Goal: Find specific page/section

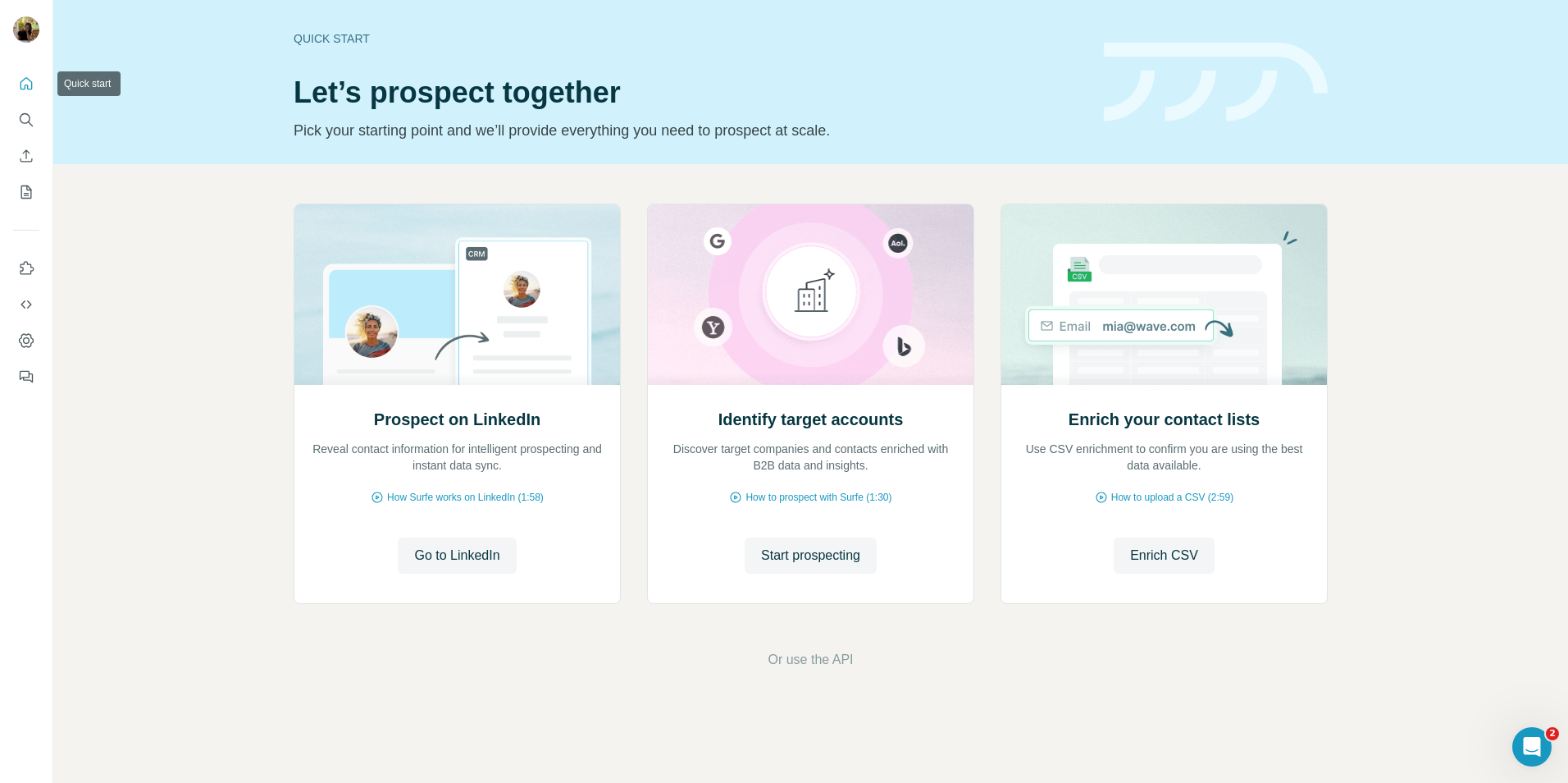
click at [17, 92] on button "Quick start" at bounding box center [26, 84] width 26 height 30
click at [25, 88] on icon "Quick start" at bounding box center [27, 83] width 12 height 12
click at [39, 85] on div at bounding box center [26, 225] width 53 height 332
click at [34, 85] on button "Quick start" at bounding box center [26, 84] width 26 height 30
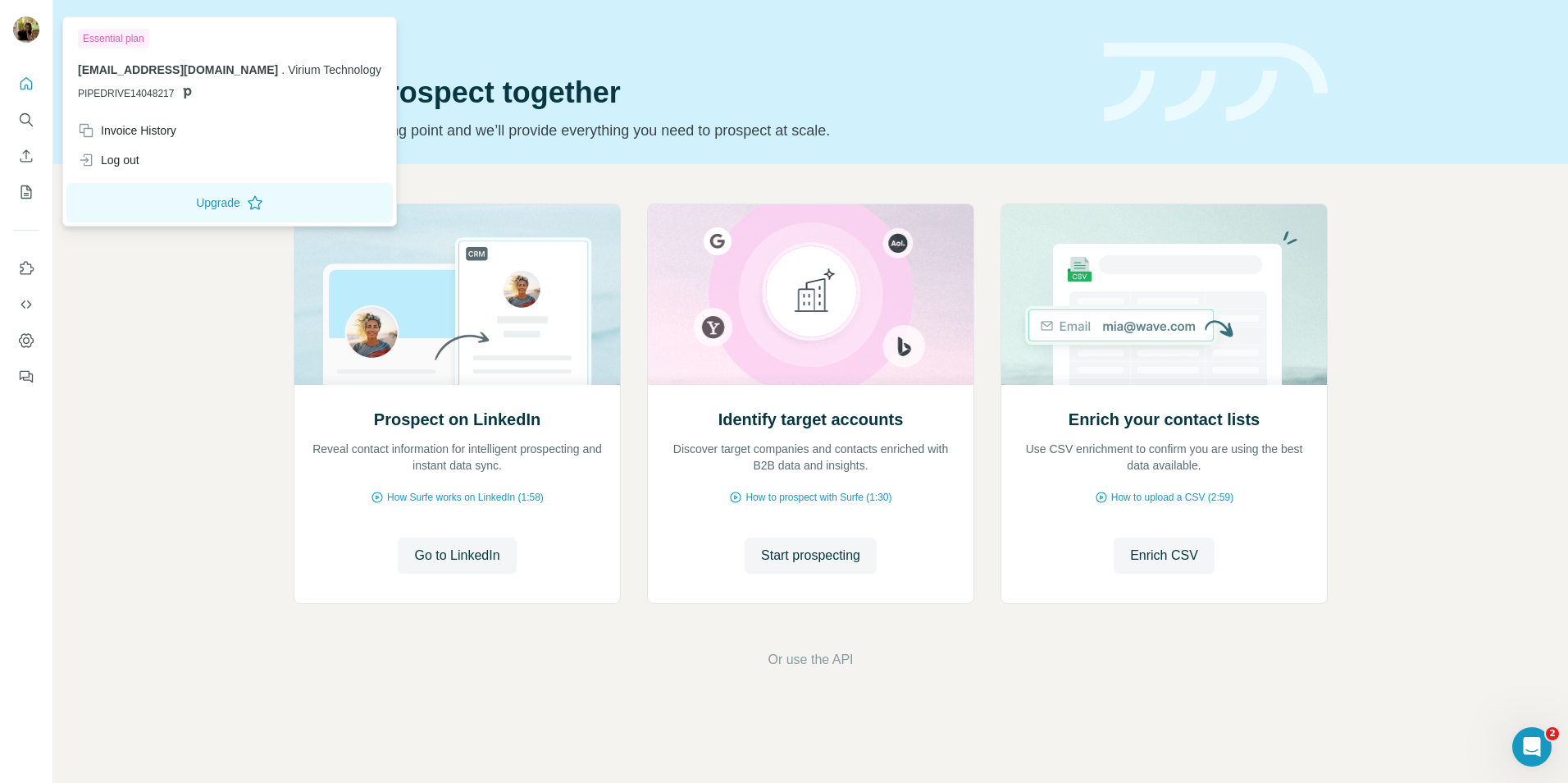
click at [34, 17] on div at bounding box center [26, 31] width 26 height 30
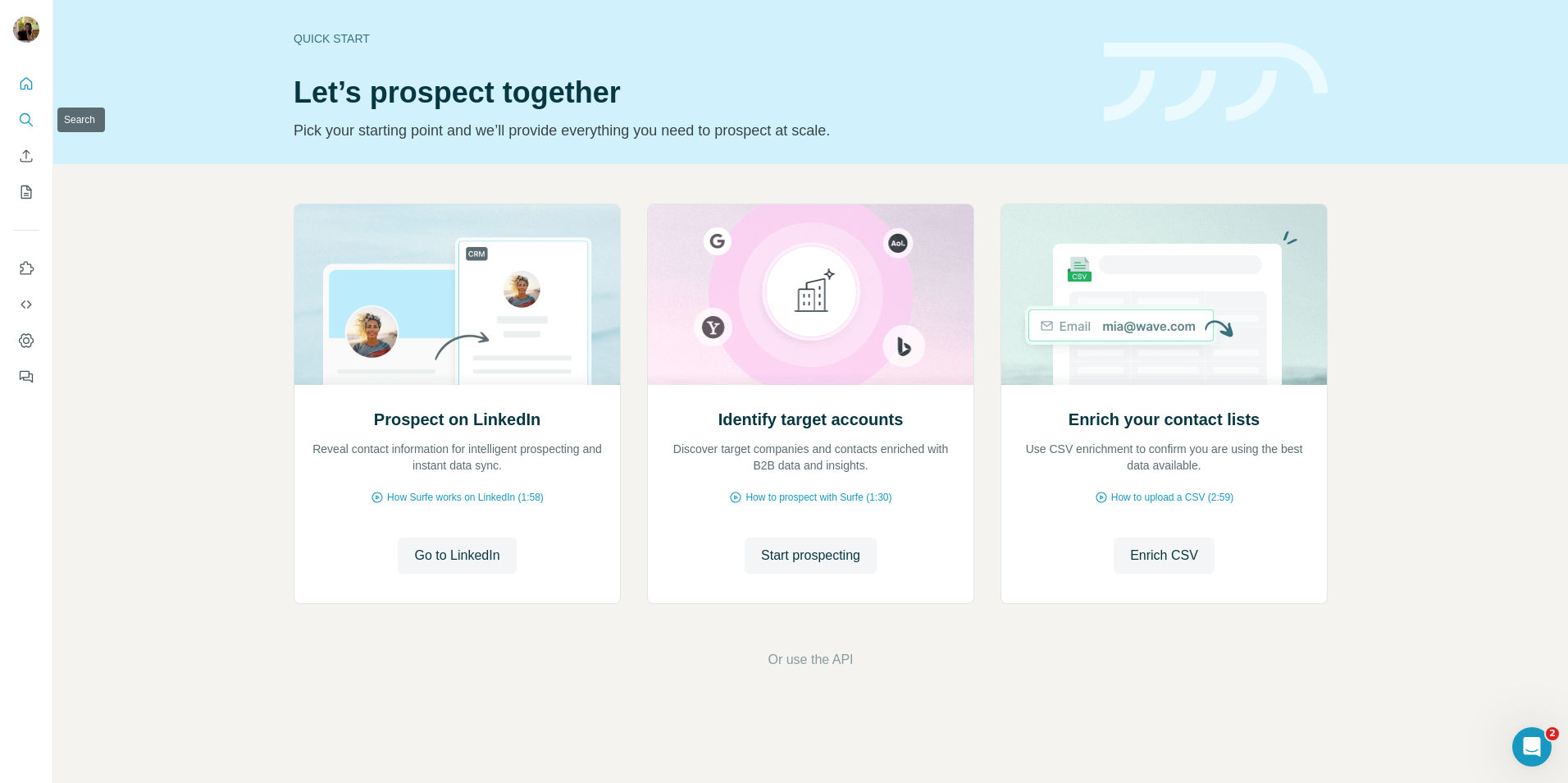
click at [15, 118] on button "Search" at bounding box center [26, 120] width 26 height 30
